Goal: Task Accomplishment & Management: Use online tool/utility

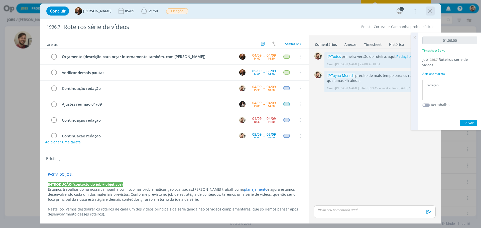
click at [429, 9] on icon "dialog" at bounding box center [430, 11] width 8 height 8
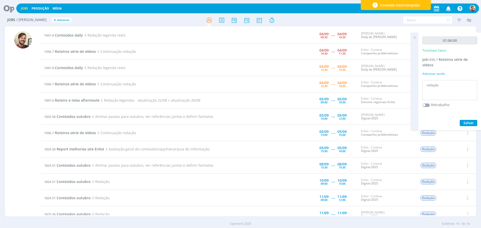
click at [280, 188] on td at bounding box center [293, 182] width 30 height 16
click at [416, 37] on icon at bounding box center [414, 38] width 9 height 10
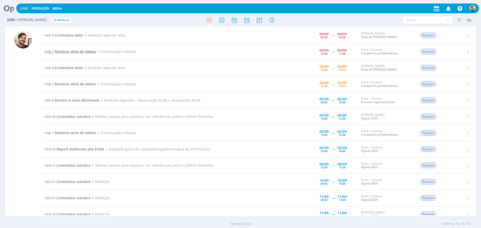
click at [81, 51] on span "Roteiros série de vídeos" at bounding box center [75, 51] width 41 height 5
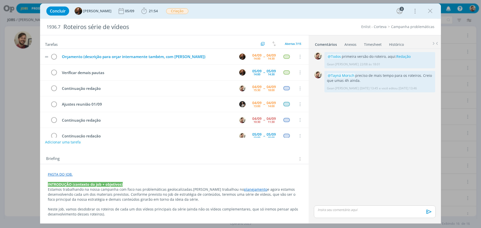
scroll to position [26, 0]
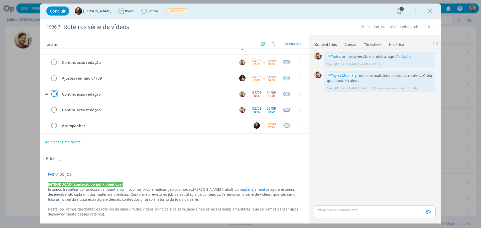
click at [54, 94] on icon "dialog" at bounding box center [53, 94] width 7 height 8
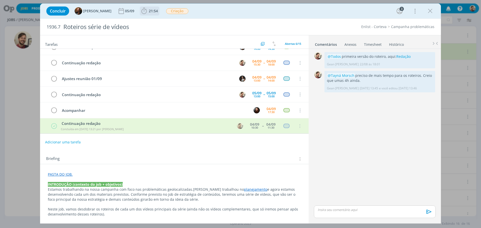
click at [148, 15] on span "21:54" at bounding box center [149, 11] width 19 height 8
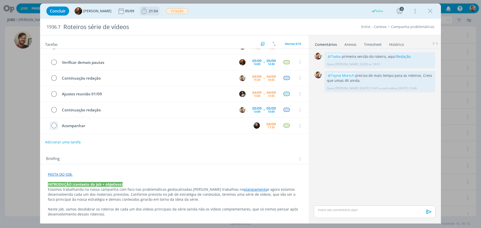
scroll to position [10, 0]
click at [149, 13] on span "21:54" at bounding box center [153, 11] width 9 height 5
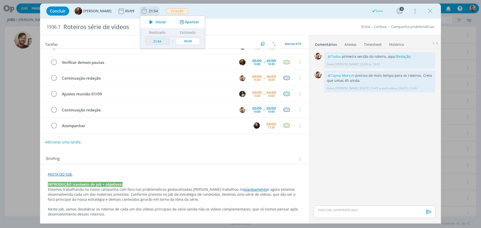
click at [155, 22] on span "Iniciar" at bounding box center [160, 22] width 11 height 4
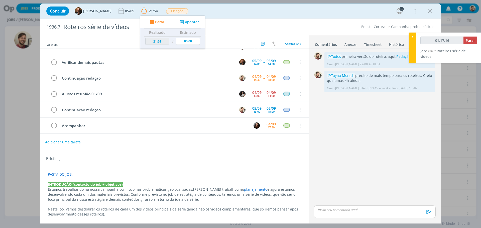
type input "01:18:16"
